Goal: Complete application form

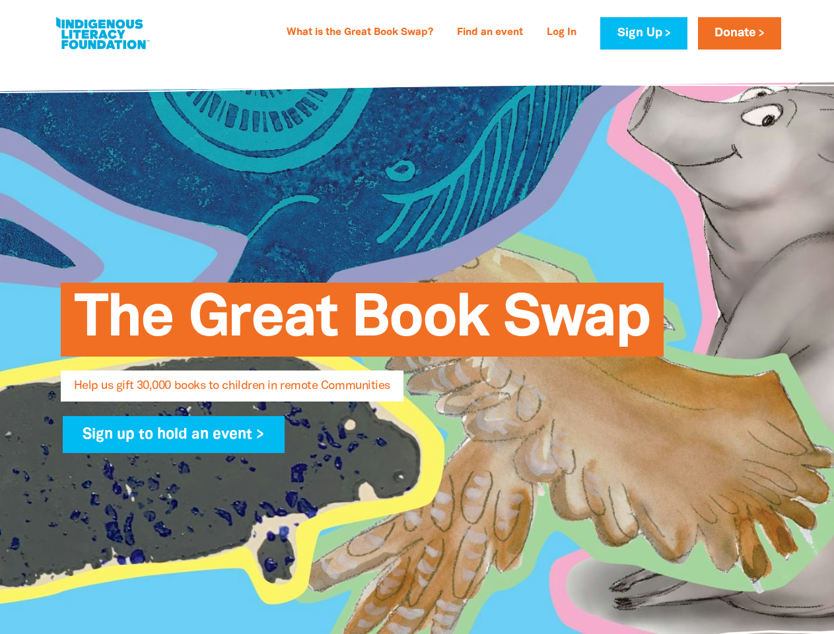
select select "US"
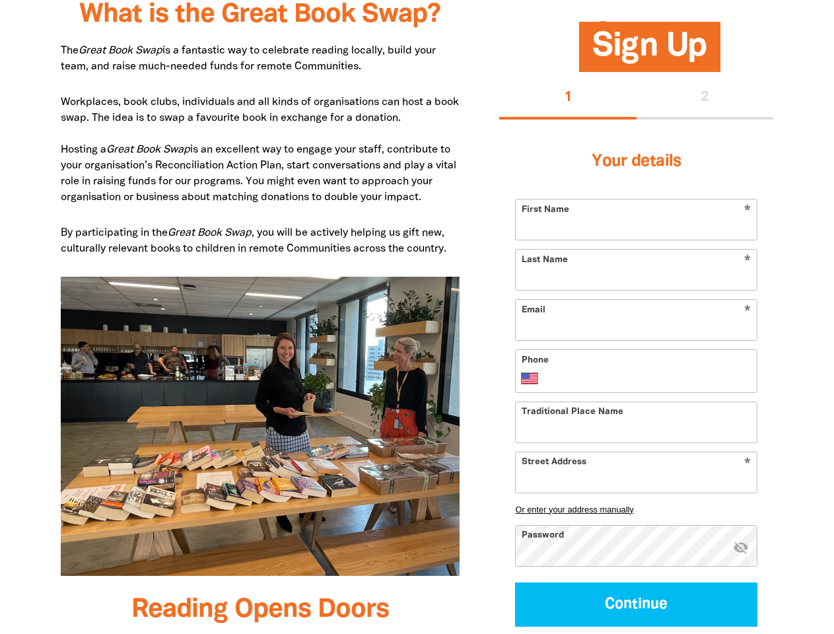
click at [417, 317] on img at bounding box center [261, 427] width 400 height 300
click at [568, 98] on button "1" at bounding box center [567, 98] width 137 height 42
click at [705, 98] on div "1 2" at bounding box center [636, 98] width 274 height 42
click at [636, 509] on button "Or enter your address manually" at bounding box center [636, 509] width 242 height 10
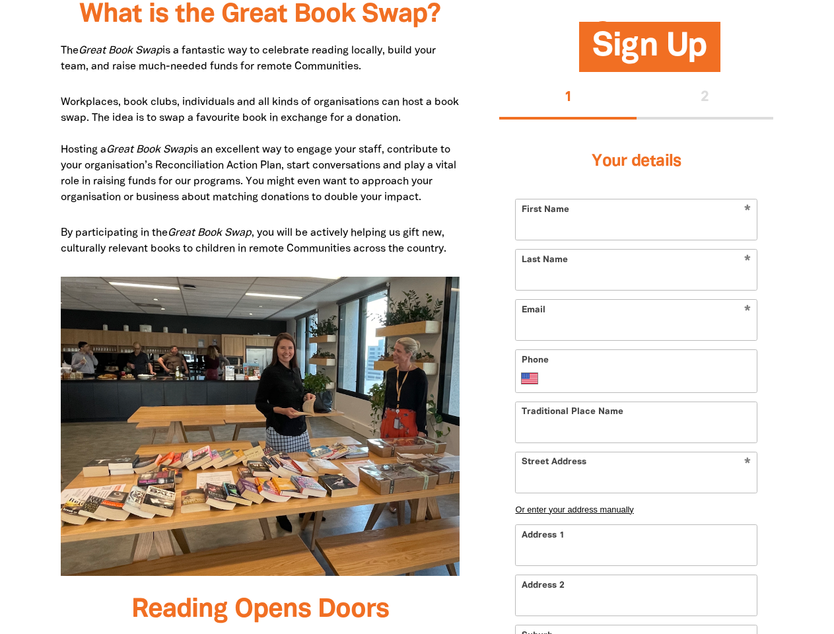
click at [741, 548] on input "Address 1" at bounding box center [636, 545] width 241 height 40
click at [636, 604] on input "Address 2" at bounding box center [636, 595] width 241 height 40
